Goal: Transaction & Acquisition: Purchase product/service

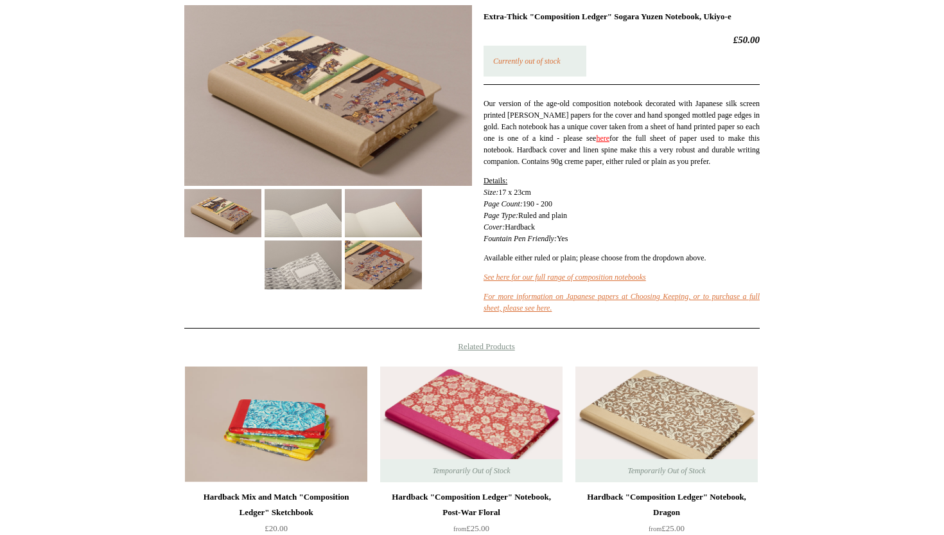
scroll to position [202, 0]
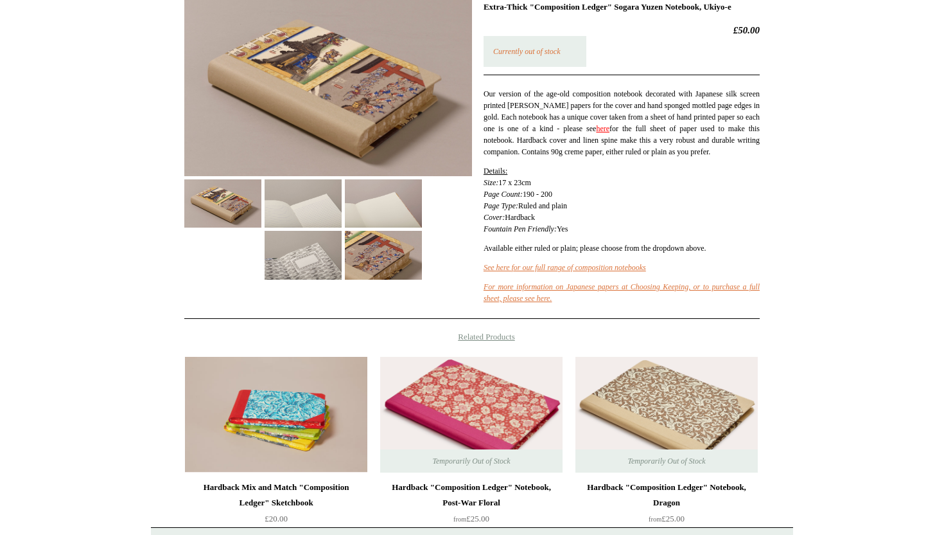
click at [321, 261] on img at bounding box center [303, 255] width 77 height 48
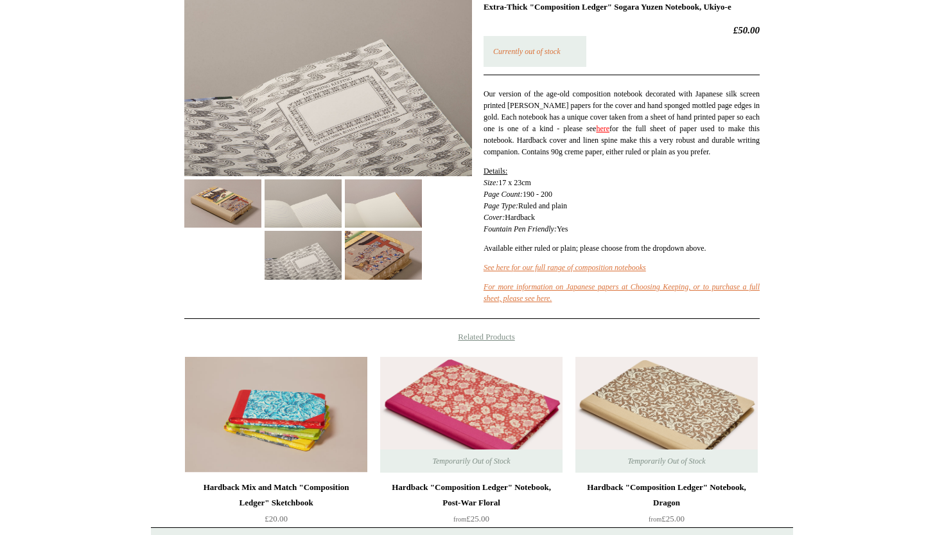
click at [384, 263] on img at bounding box center [383, 255] width 77 height 48
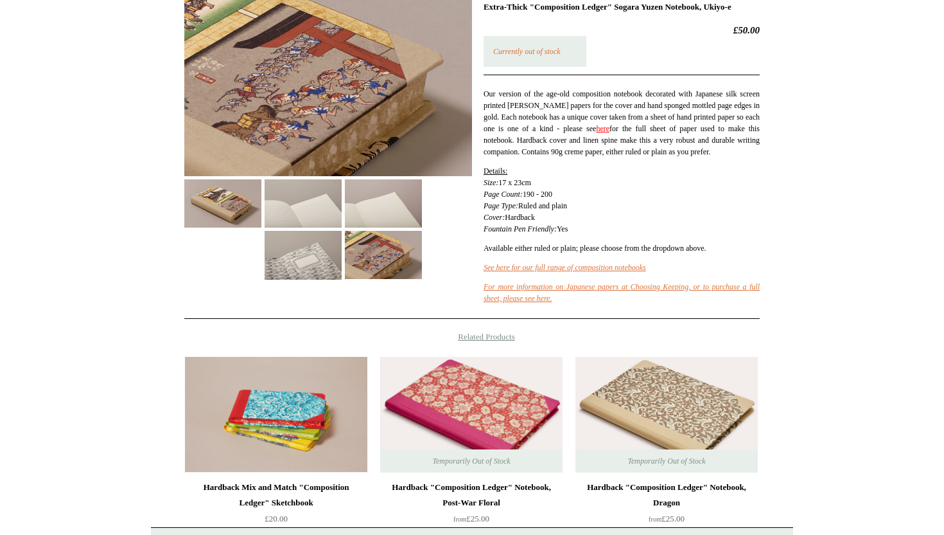
click at [391, 209] on img at bounding box center [383, 203] width 77 height 48
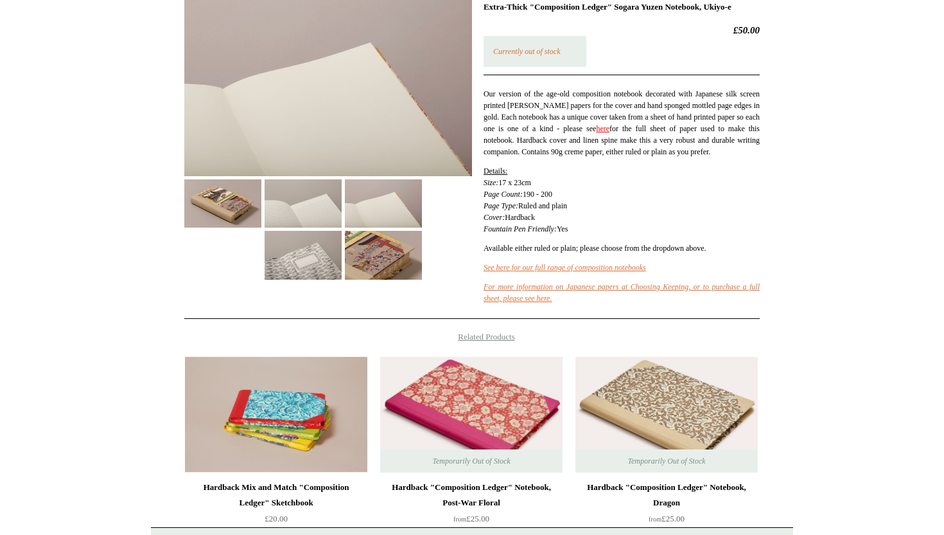
click at [323, 199] on img at bounding box center [303, 203] width 77 height 48
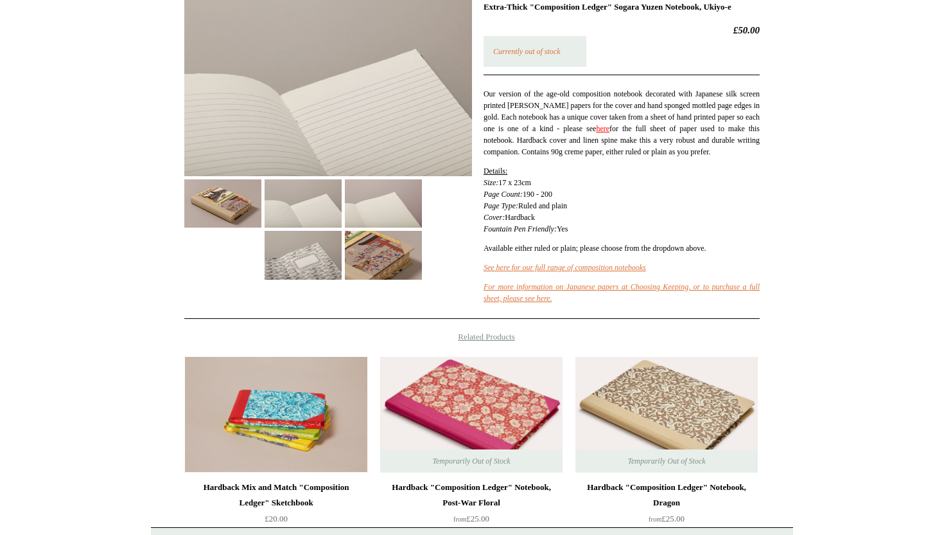
click at [229, 197] on img at bounding box center [222, 203] width 77 height 48
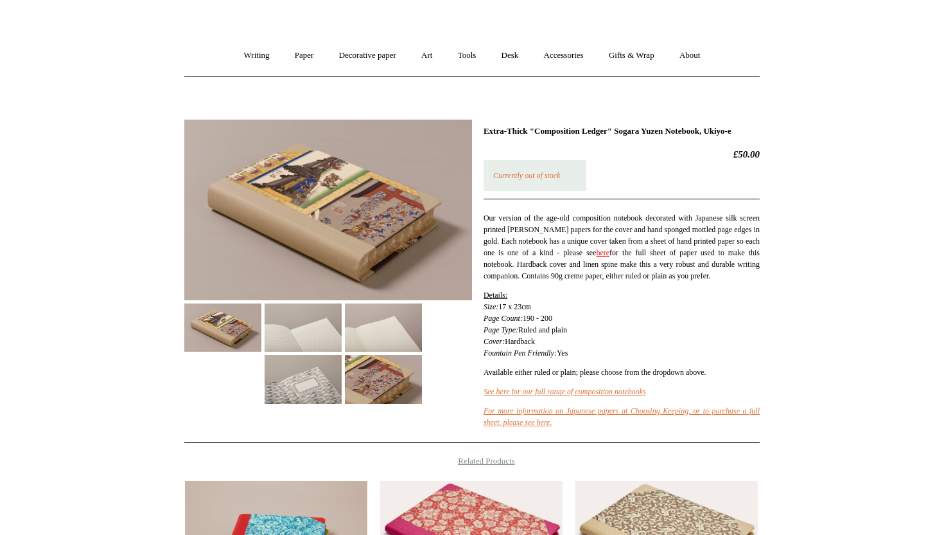
scroll to position [0, 0]
